Goal: Transaction & Acquisition: Purchase product/service

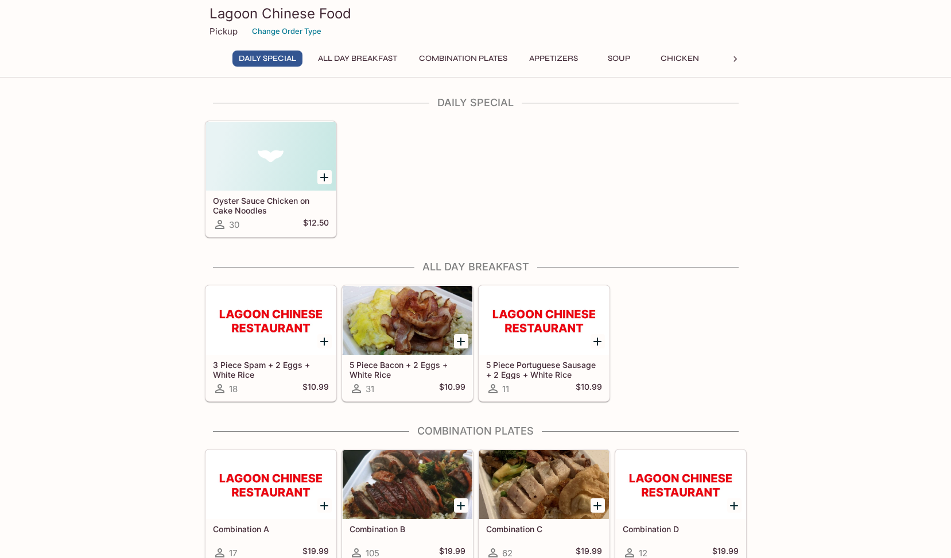
click at [223, 33] on p "Pickup" at bounding box center [224, 31] width 28 height 11
click at [215, 55] on icon at bounding box center [216, 58] width 11 height 11
click at [259, 8] on h3 "Lagoon Chinese Food" at bounding box center [476, 14] width 533 height 18
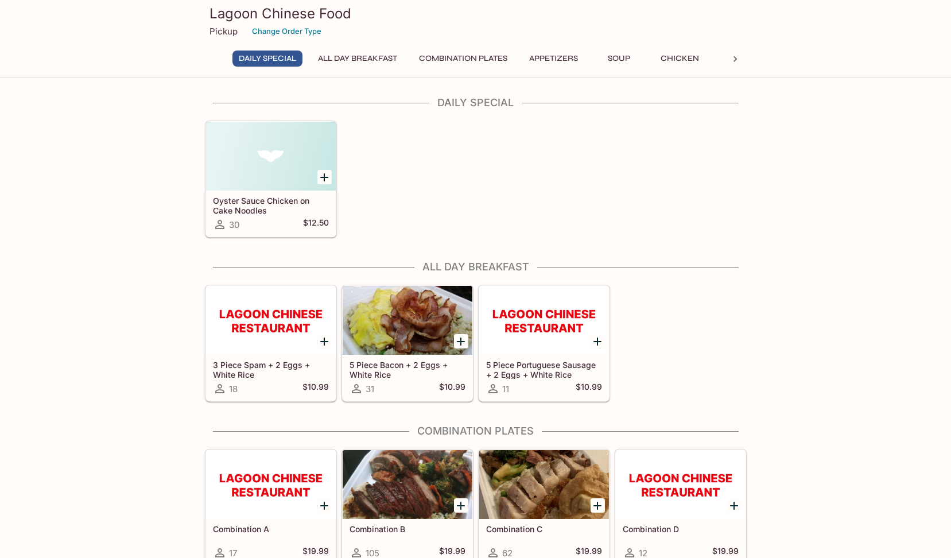
click at [226, 28] on p "Pickup" at bounding box center [224, 31] width 28 height 11
click at [226, 29] on p "Pickup" at bounding box center [224, 31] width 28 height 11
click at [286, 16] on h3 "Lagoon Chinese Food" at bounding box center [476, 14] width 533 height 18
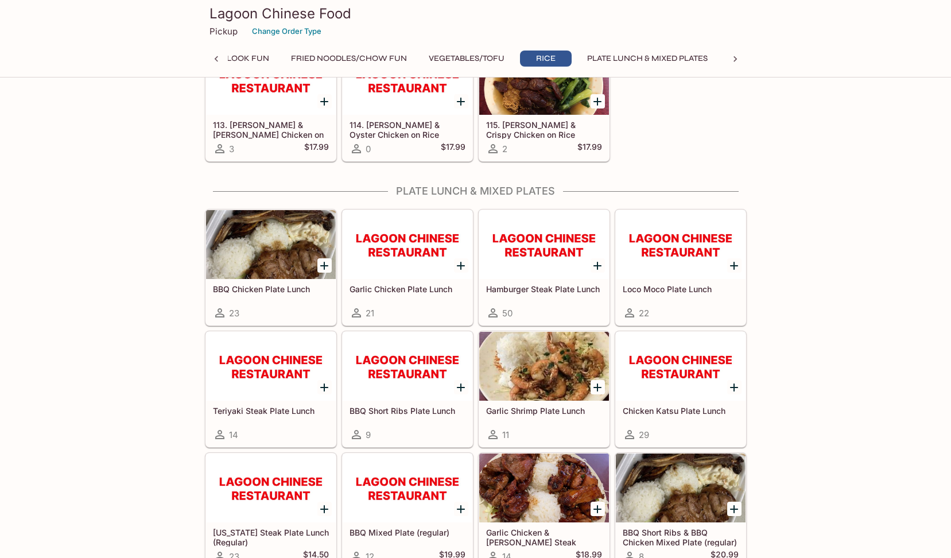
scroll to position [4593, 0]
